Goal: Navigation & Orientation: Find specific page/section

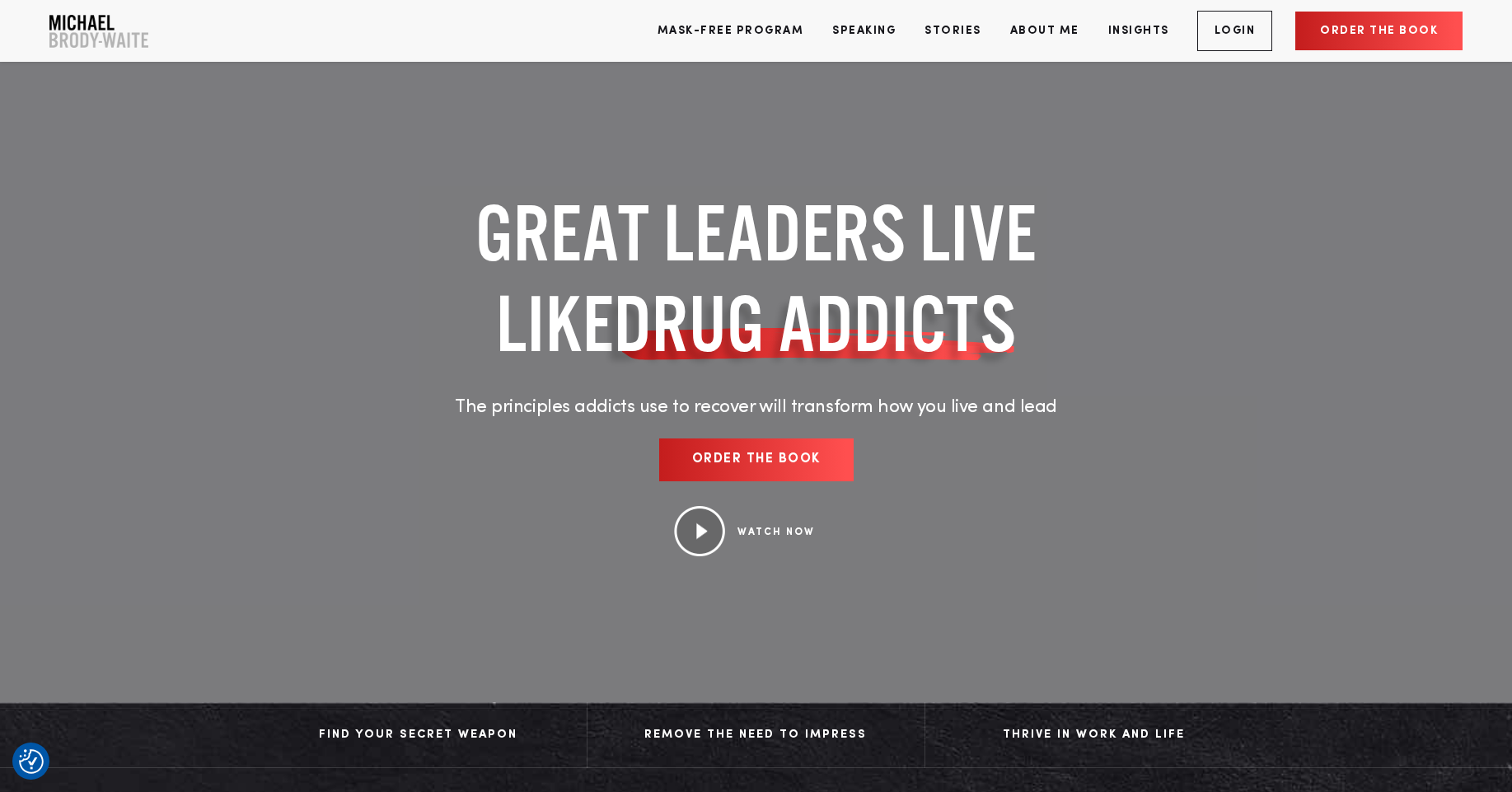
scroll to position [25, 0]
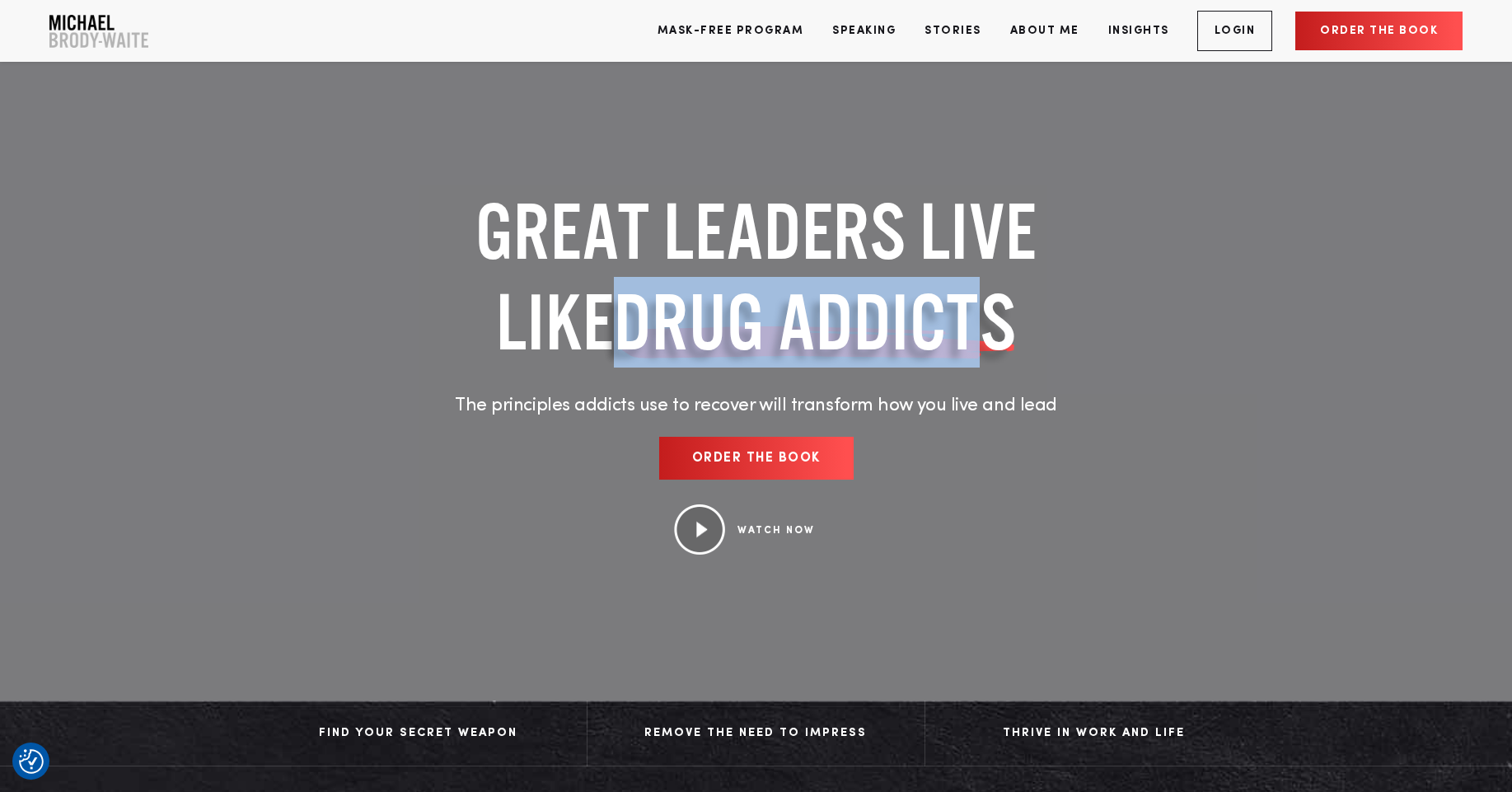
drag, startPoint x: 635, startPoint y: 322, endPoint x: 998, endPoint y: 334, distance: 363.2
click at [998, 334] on span "DRUG ADDICTS" at bounding box center [815, 322] width 403 height 91
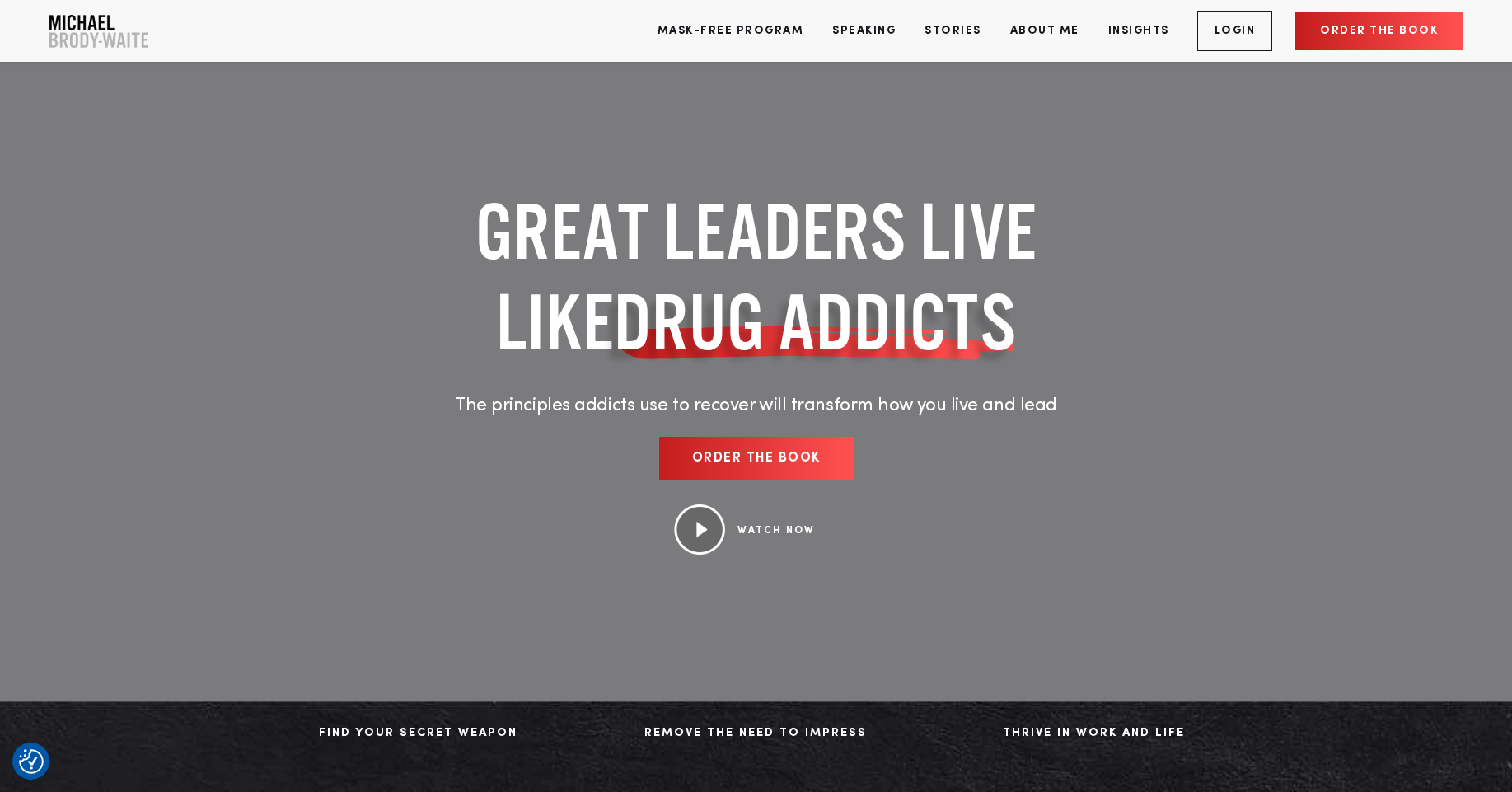
click at [1029, 335] on h1 "GREAT LEADERS LIVE LIKE DRUG ADDICTS" at bounding box center [756, 277] width 766 height 181
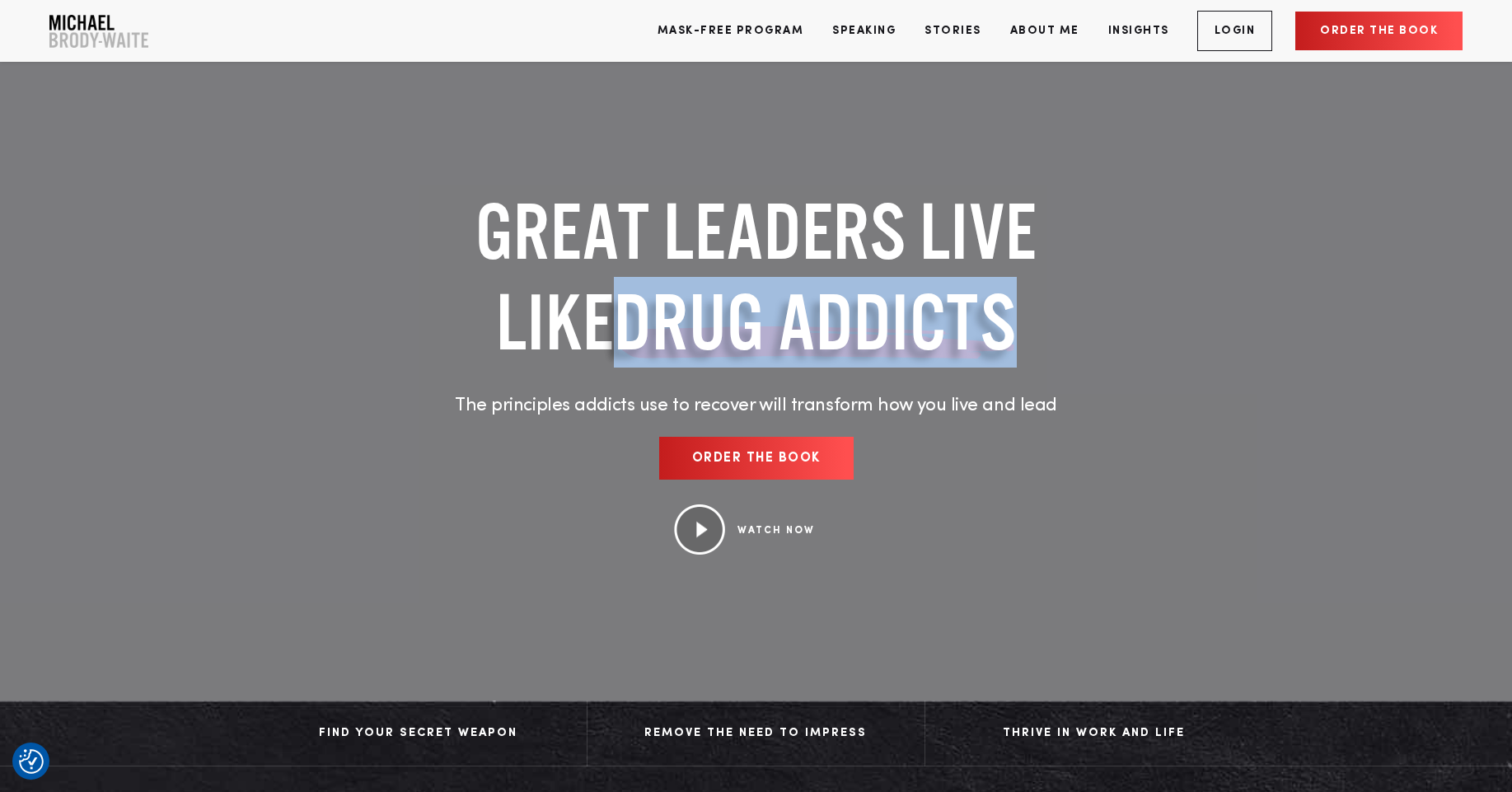
drag, startPoint x: 1029, startPoint y: 335, endPoint x: 632, endPoint y: 342, distance: 397.1
click at [632, 342] on h1 "GREAT LEADERS LIVE LIKE DRUG ADDICTS" at bounding box center [756, 277] width 766 height 181
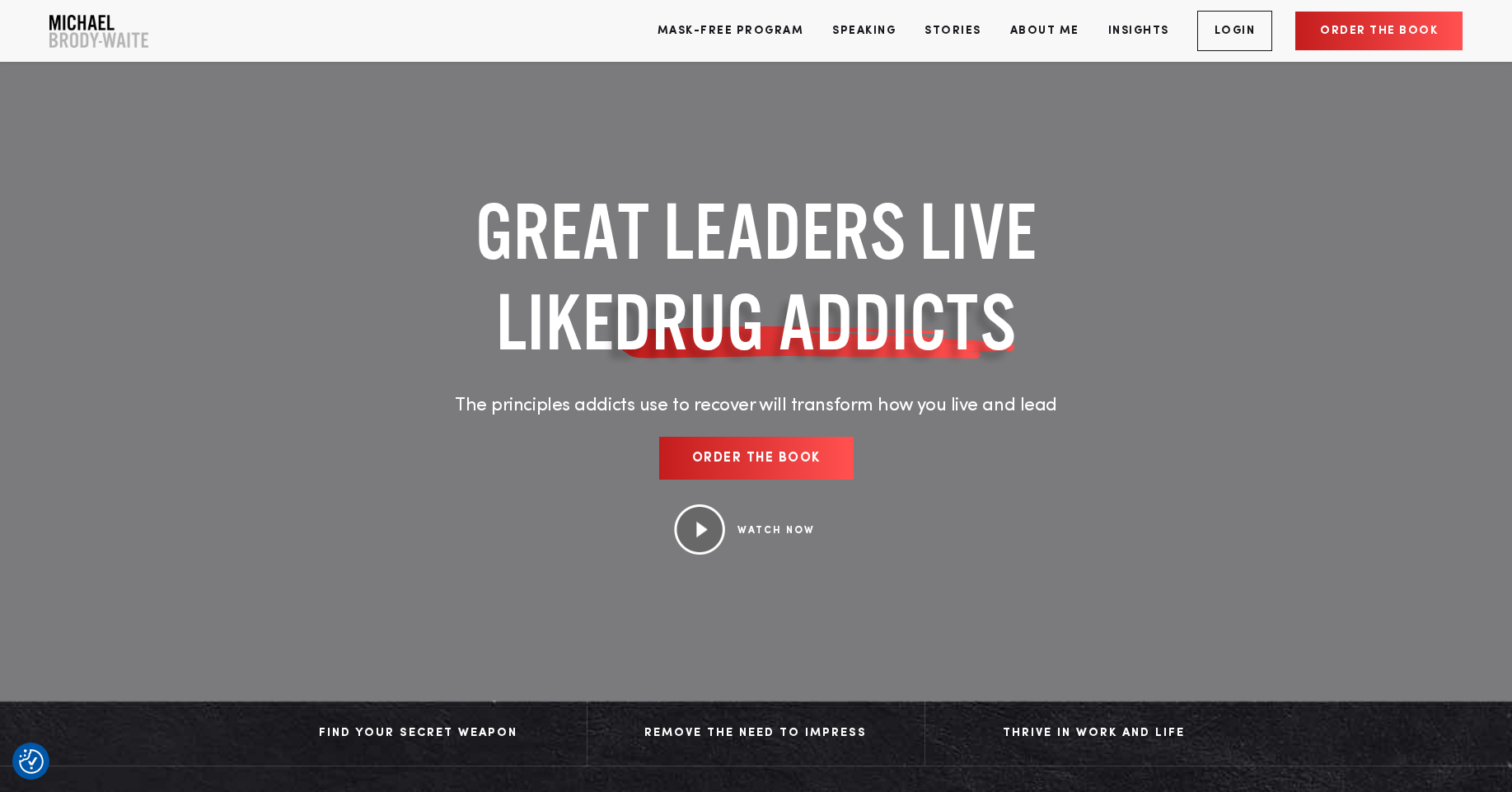
click at [786, 337] on span "DRUG ADDICTS" at bounding box center [815, 322] width 403 height 91
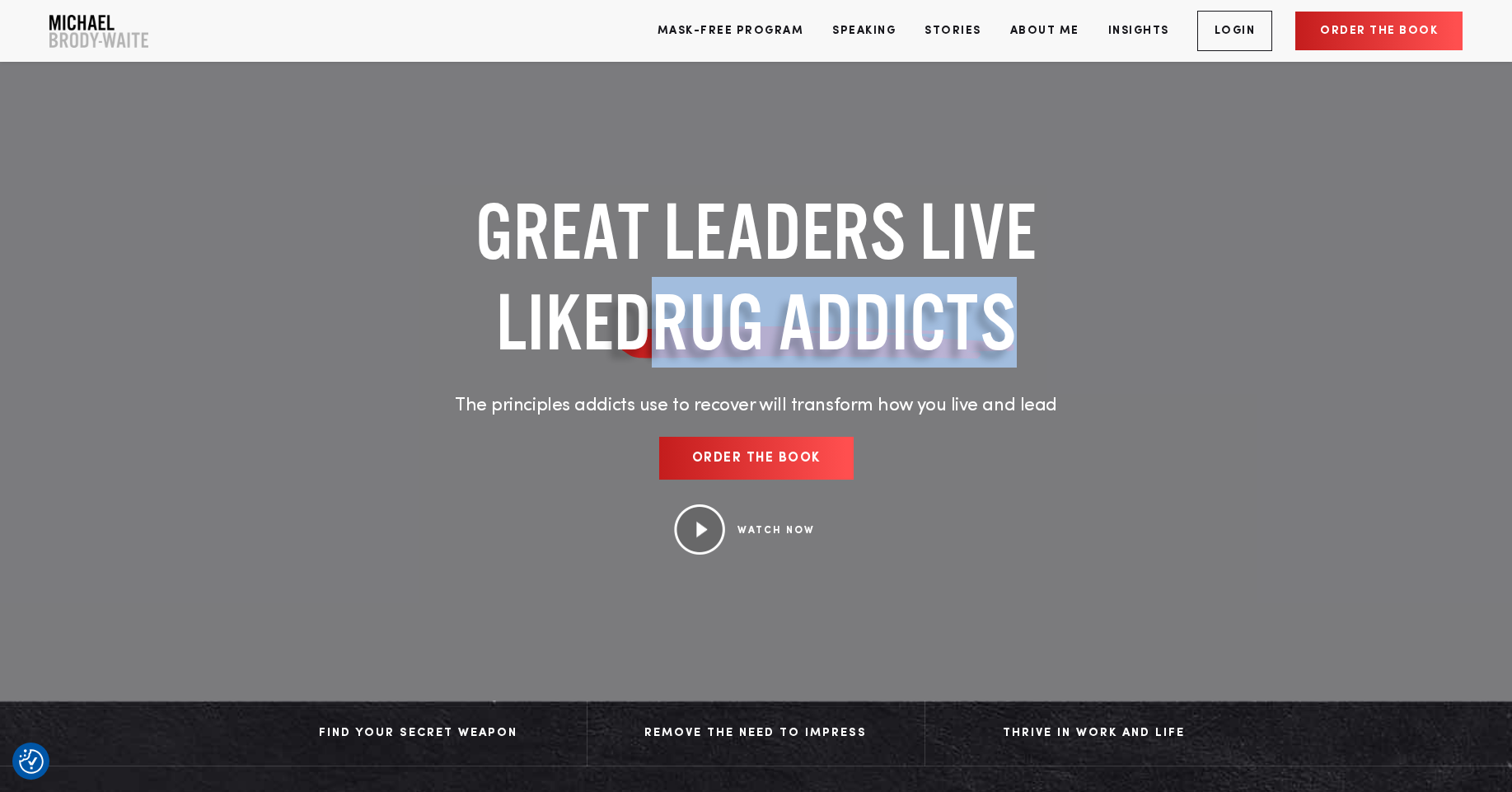
drag, startPoint x: 644, startPoint y: 326, endPoint x: 1038, endPoint y: 335, distance: 394.1
click at [1038, 335] on h1 "GREAT LEADERS LIVE LIKE DRUG ADDICTS" at bounding box center [756, 277] width 766 height 181
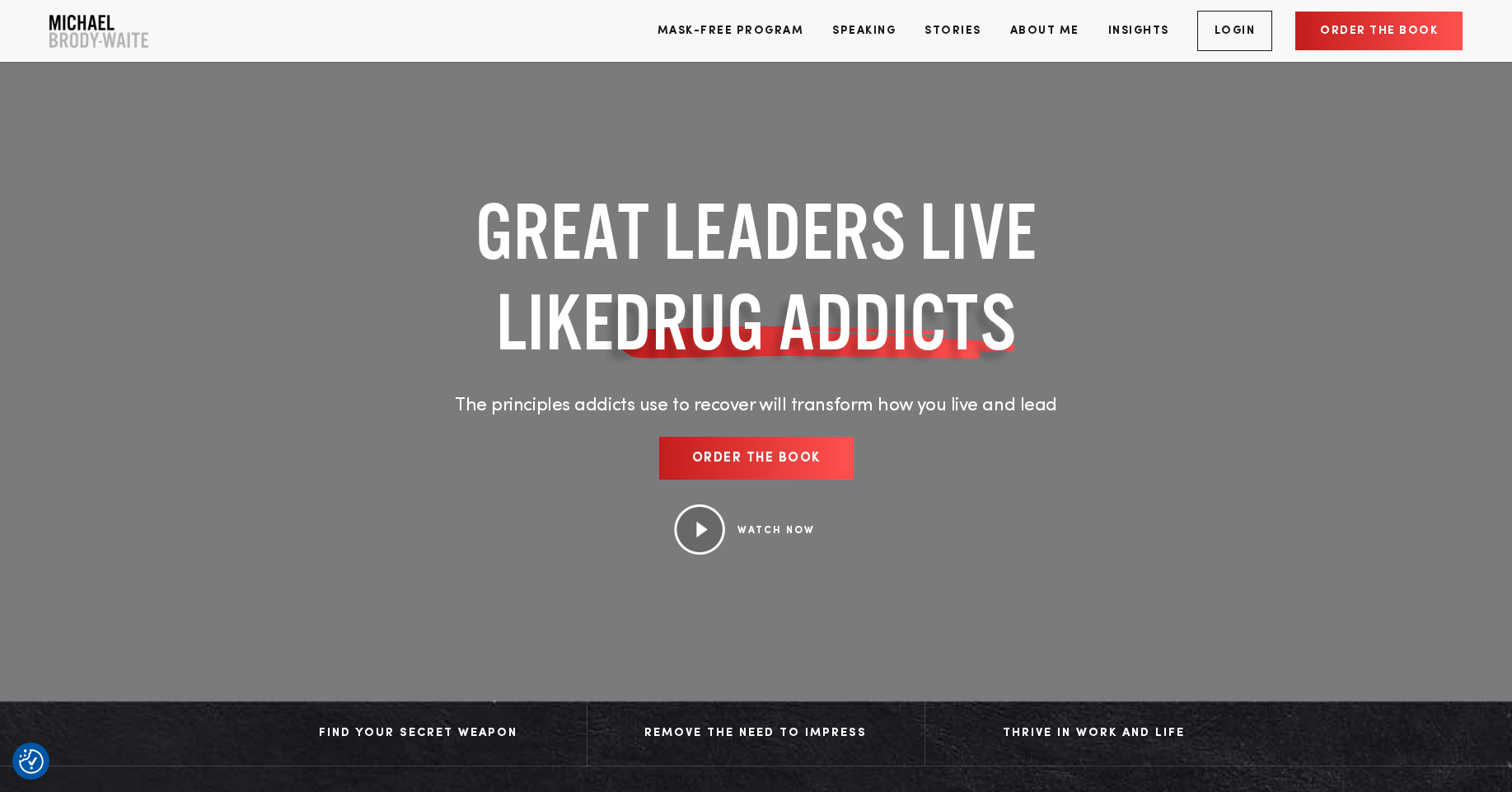
click at [983, 362] on div "GREAT LEADERS LIVE LIKE DRUG ADDICTS The principles addicts use to recover will…" at bounding box center [756, 370] width 766 height 566
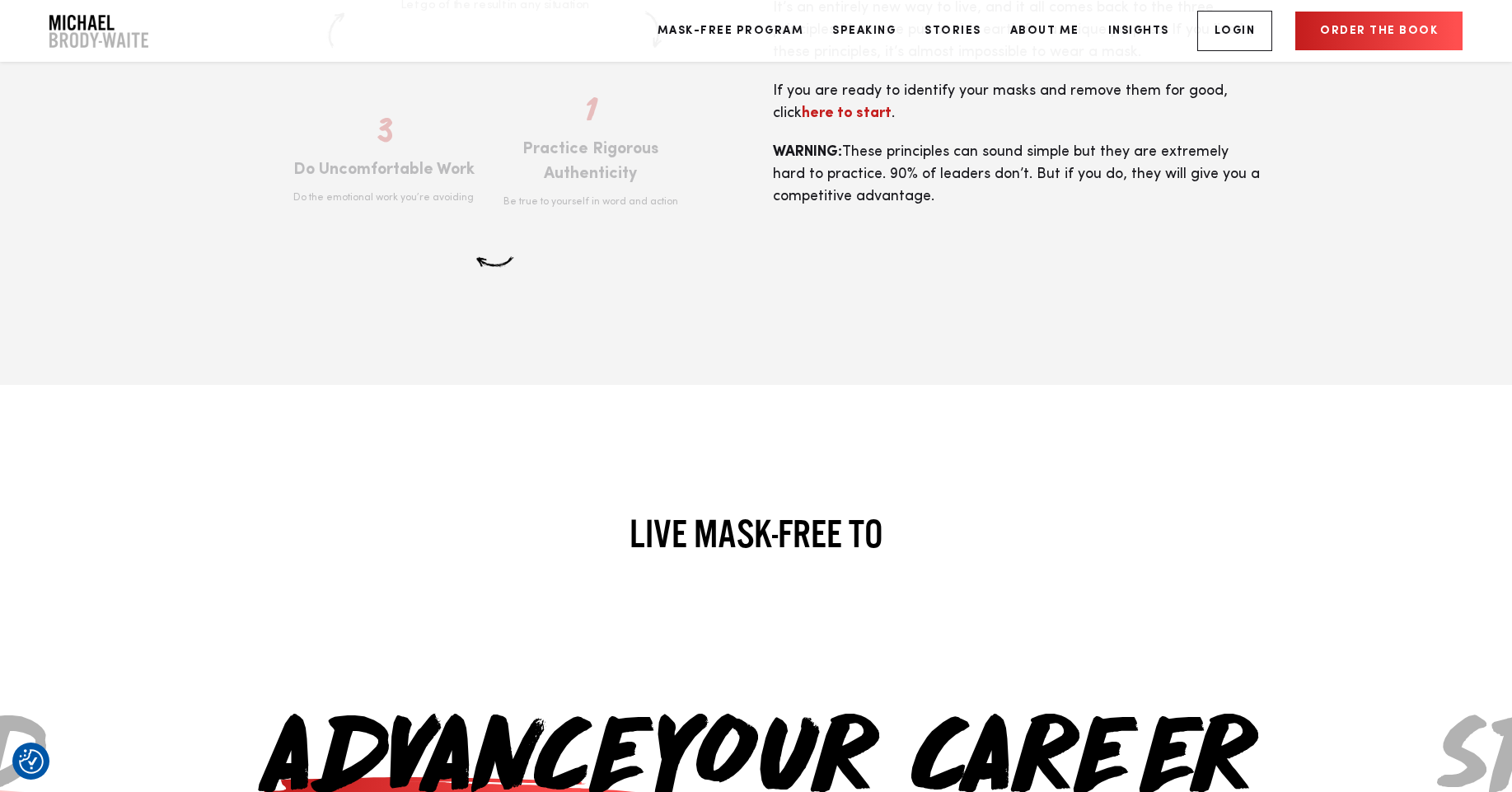
scroll to position [3701, 0]
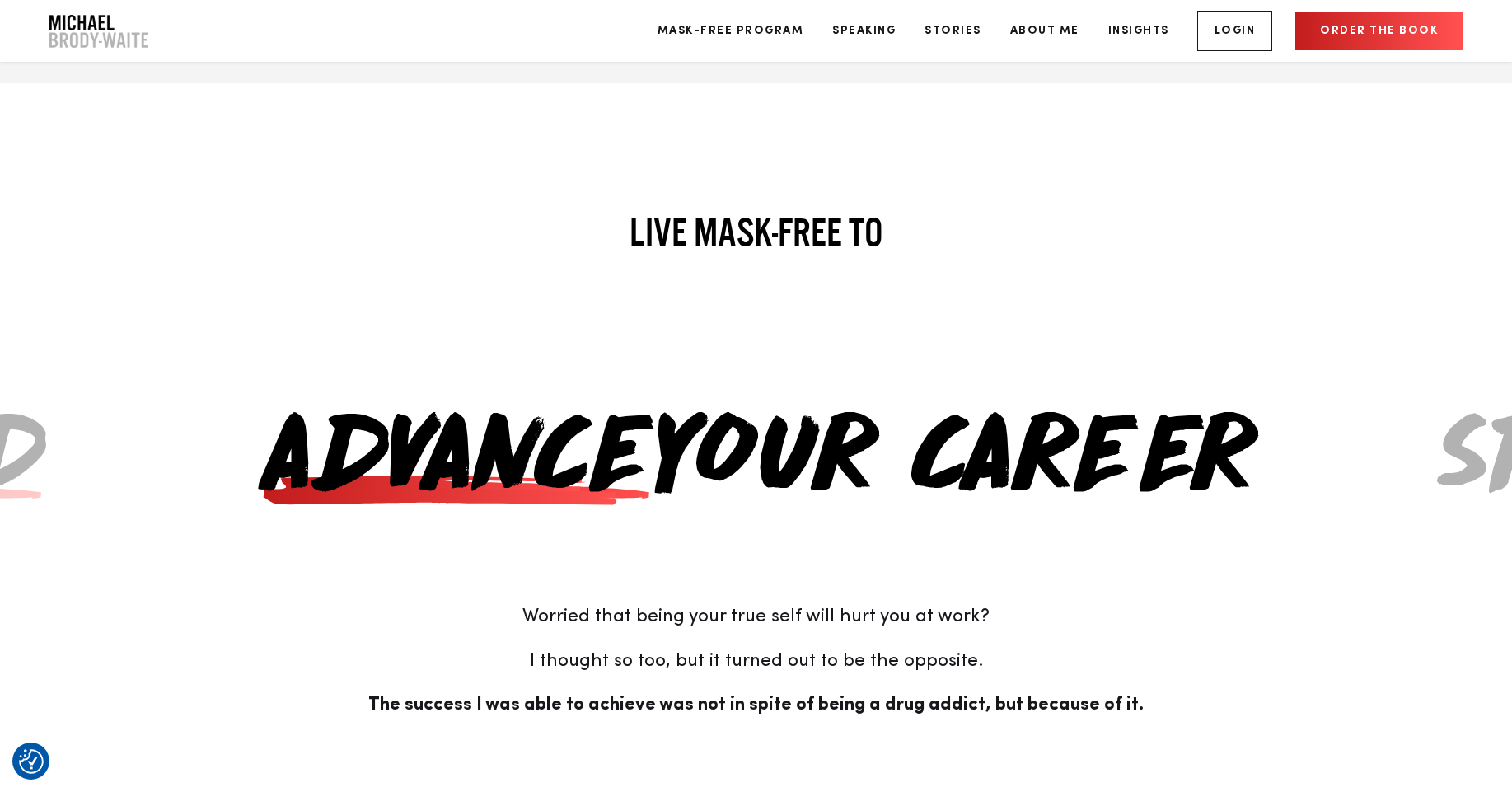
drag, startPoint x: 849, startPoint y: 415, endPoint x: 439, endPoint y: 462, distance: 412.7
click at [439, 462] on h2 "Advance Your Career" at bounding box center [755, 442] width 1058 height 158
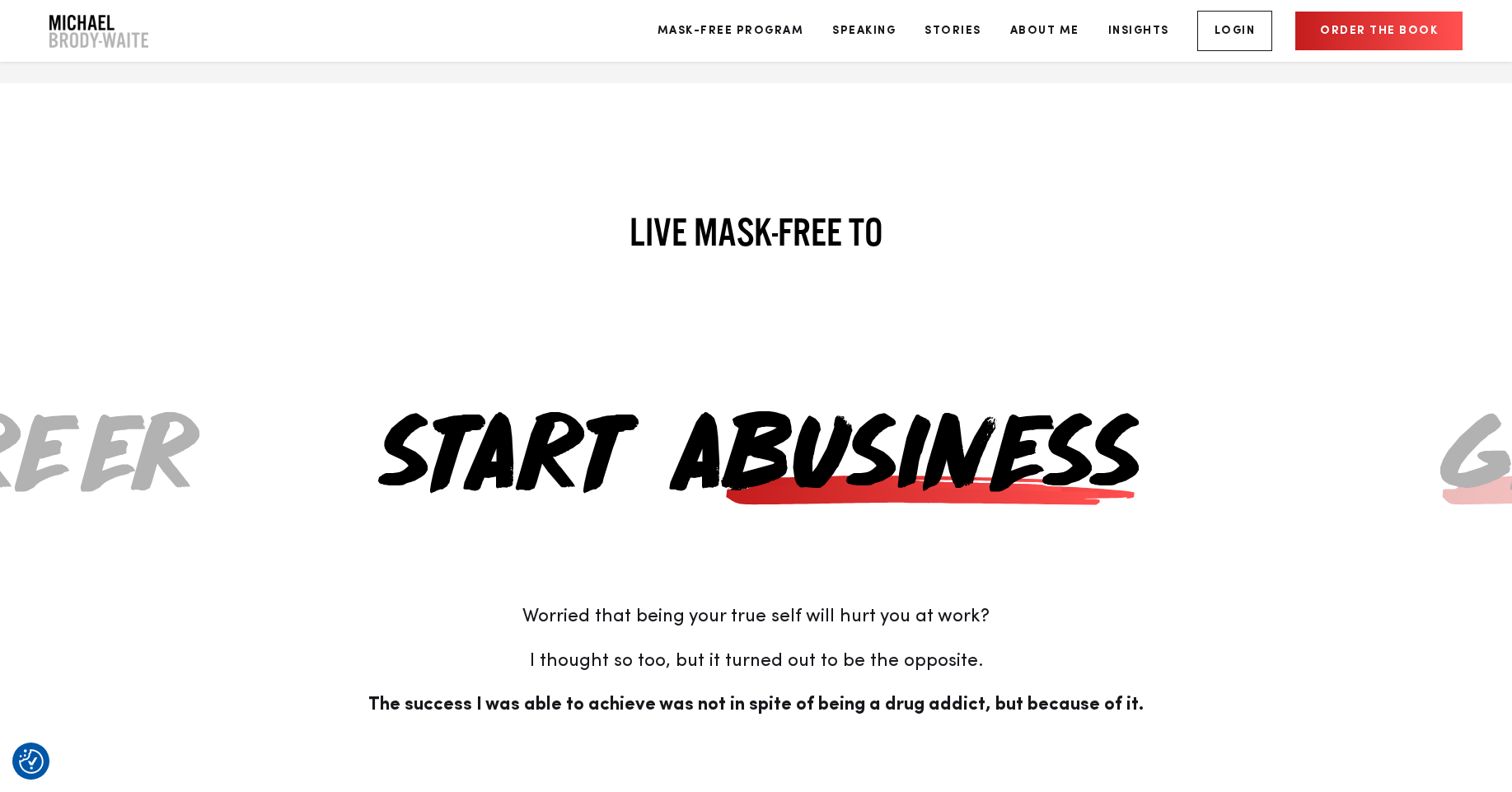
drag, startPoint x: 858, startPoint y: 410, endPoint x: 332, endPoint y: 430, distance: 526.4
click at [332, 430] on h2 "Start A Business" at bounding box center [755, 442] width 1058 height 158
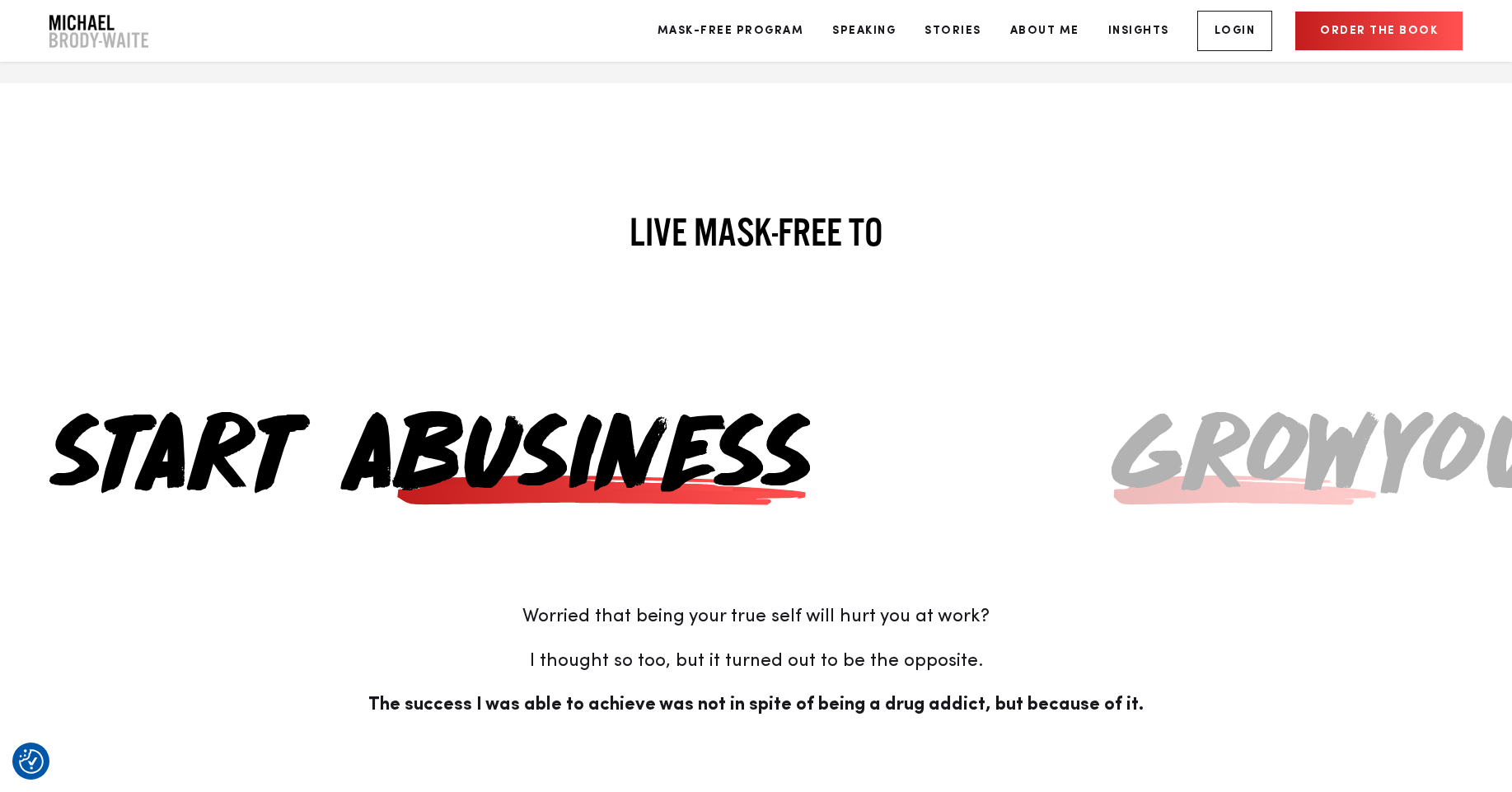
drag, startPoint x: 719, startPoint y: 415, endPoint x: 255, endPoint y: 418, distance: 464.0
click at [255, 418] on h2 "Start A Business" at bounding box center [427, 442] width 1058 height 158
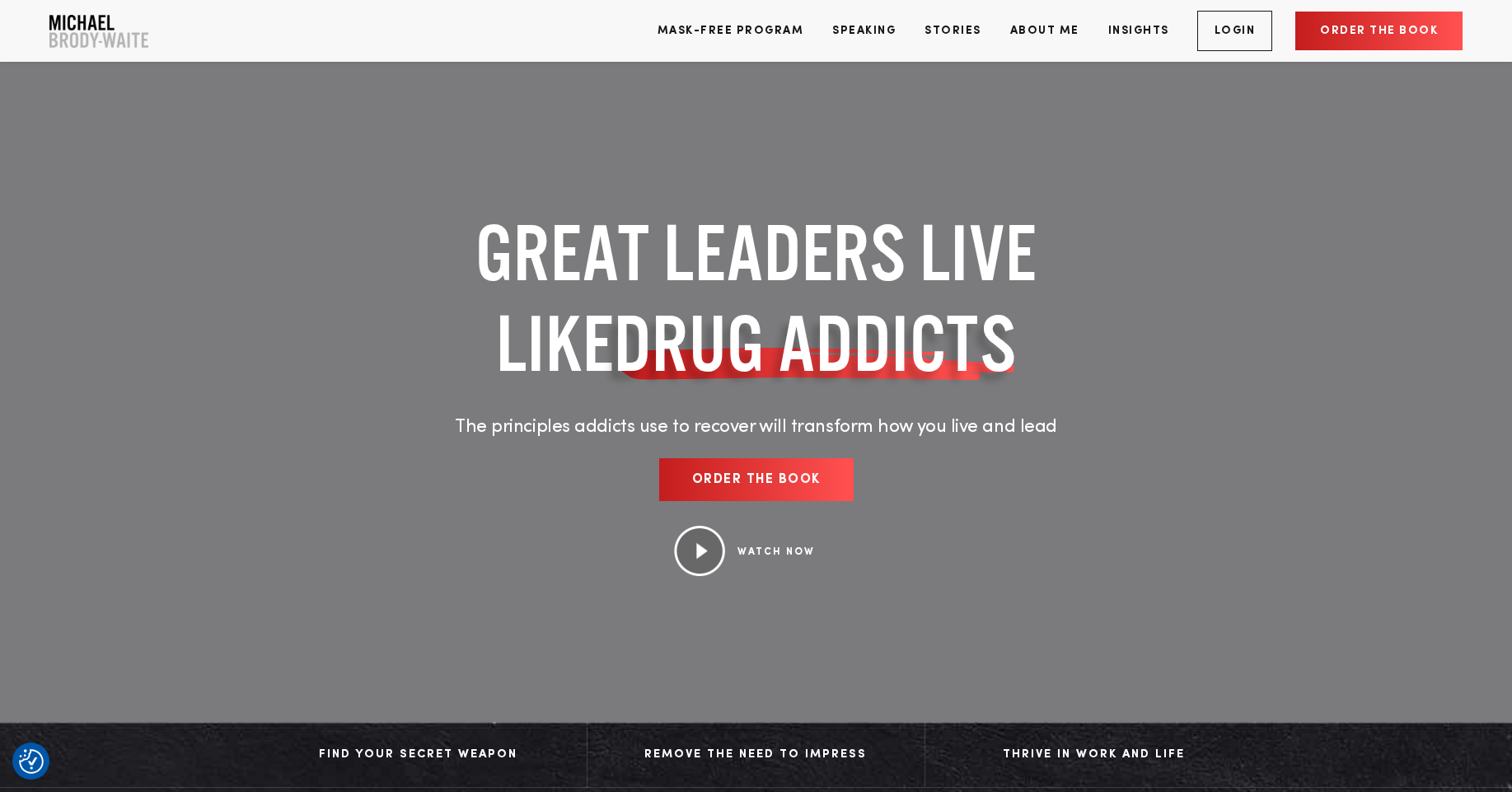
scroll to position [0, 0]
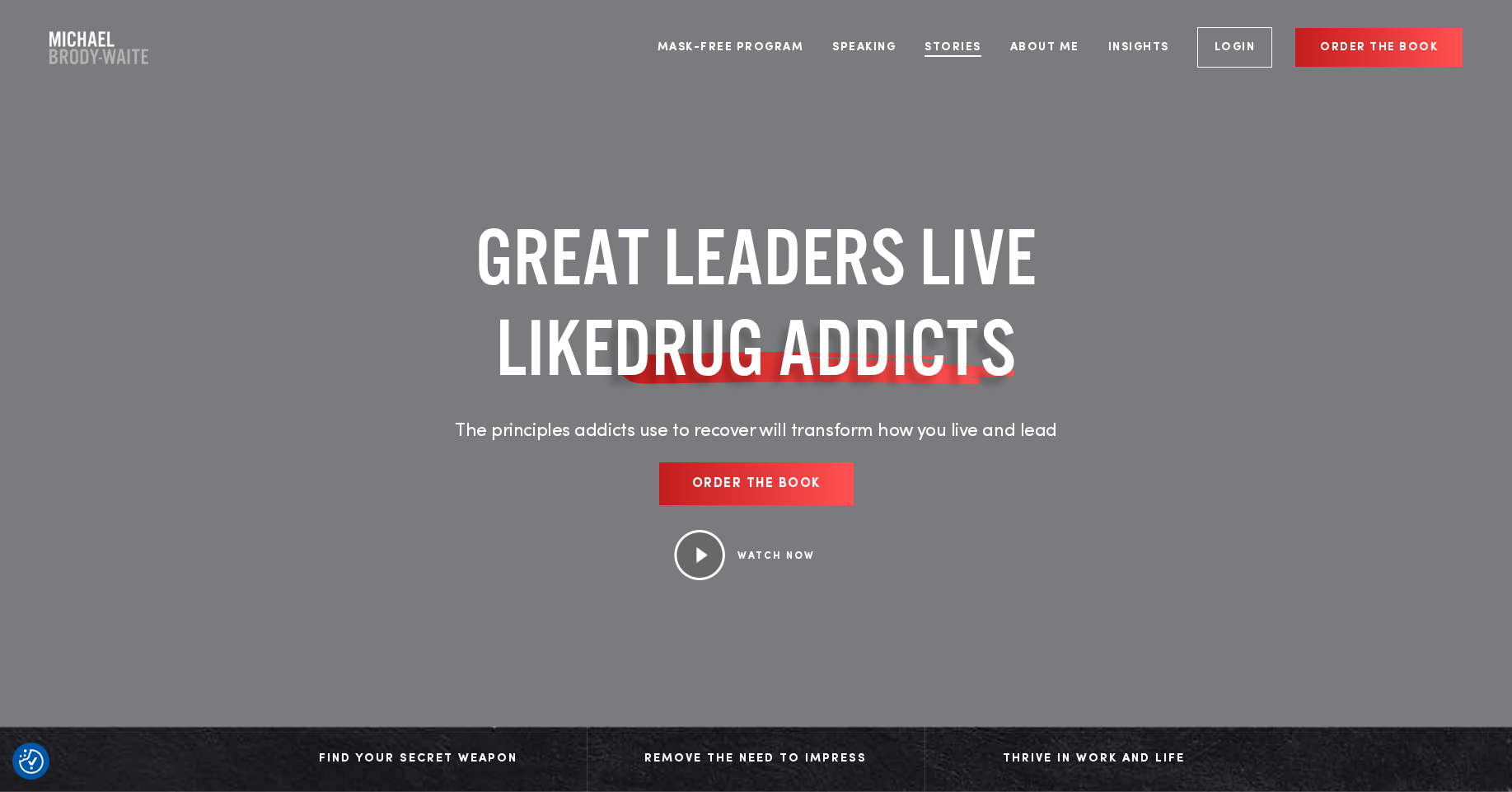
click at [960, 45] on link "Stories" at bounding box center [953, 47] width 82 height 62
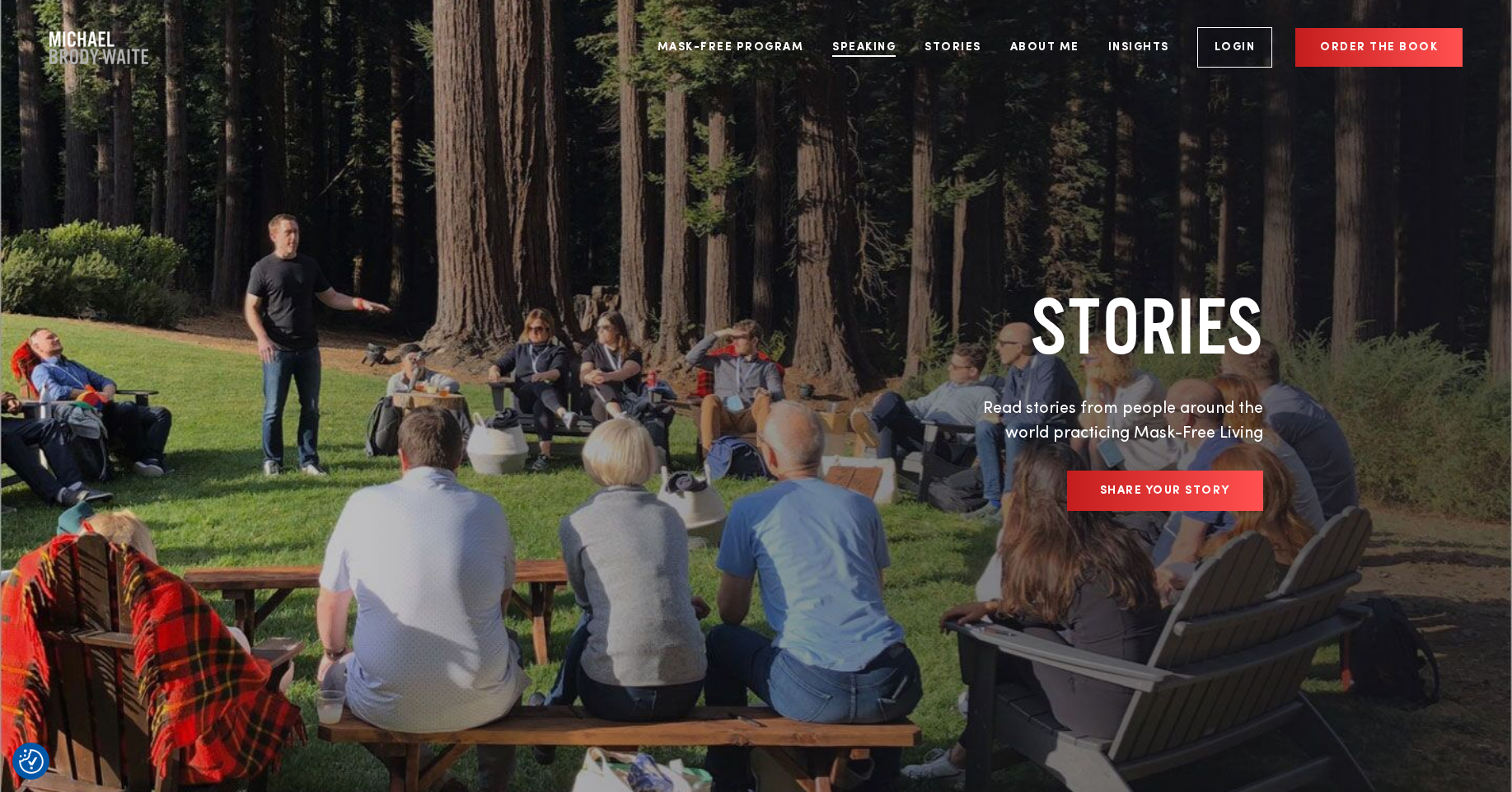
click at [851, 43] on link "Speaking" at bounding box center [863, 47] width 88 height 62
